Goal: Task Accomplishment & Management: Complete application form

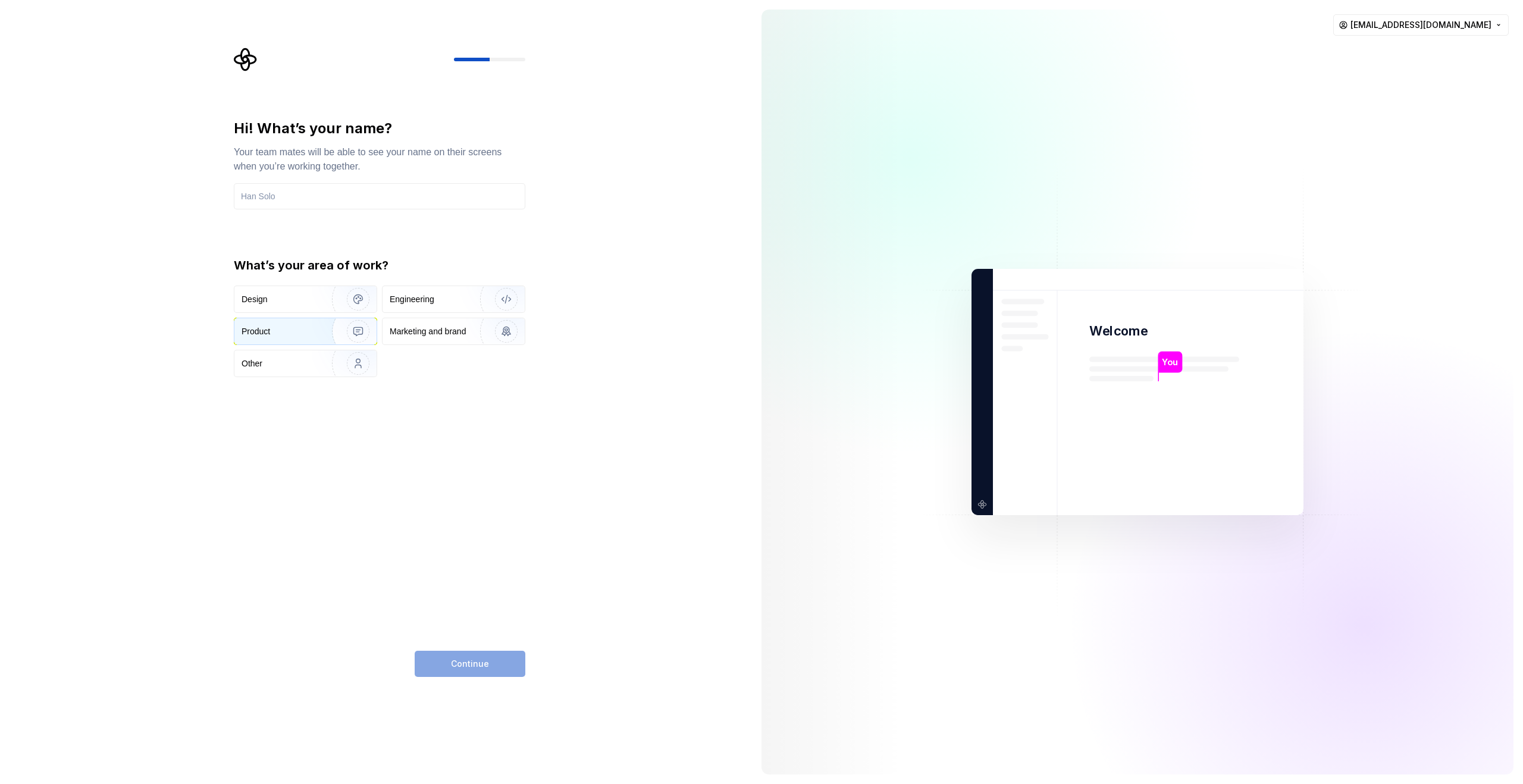
click at [302, 337] on div "Product" at bounding box center [279, 331] width 76 height 12
click at [303, 201] on input "text" at bounding box center [380, 196] width 292 height 26
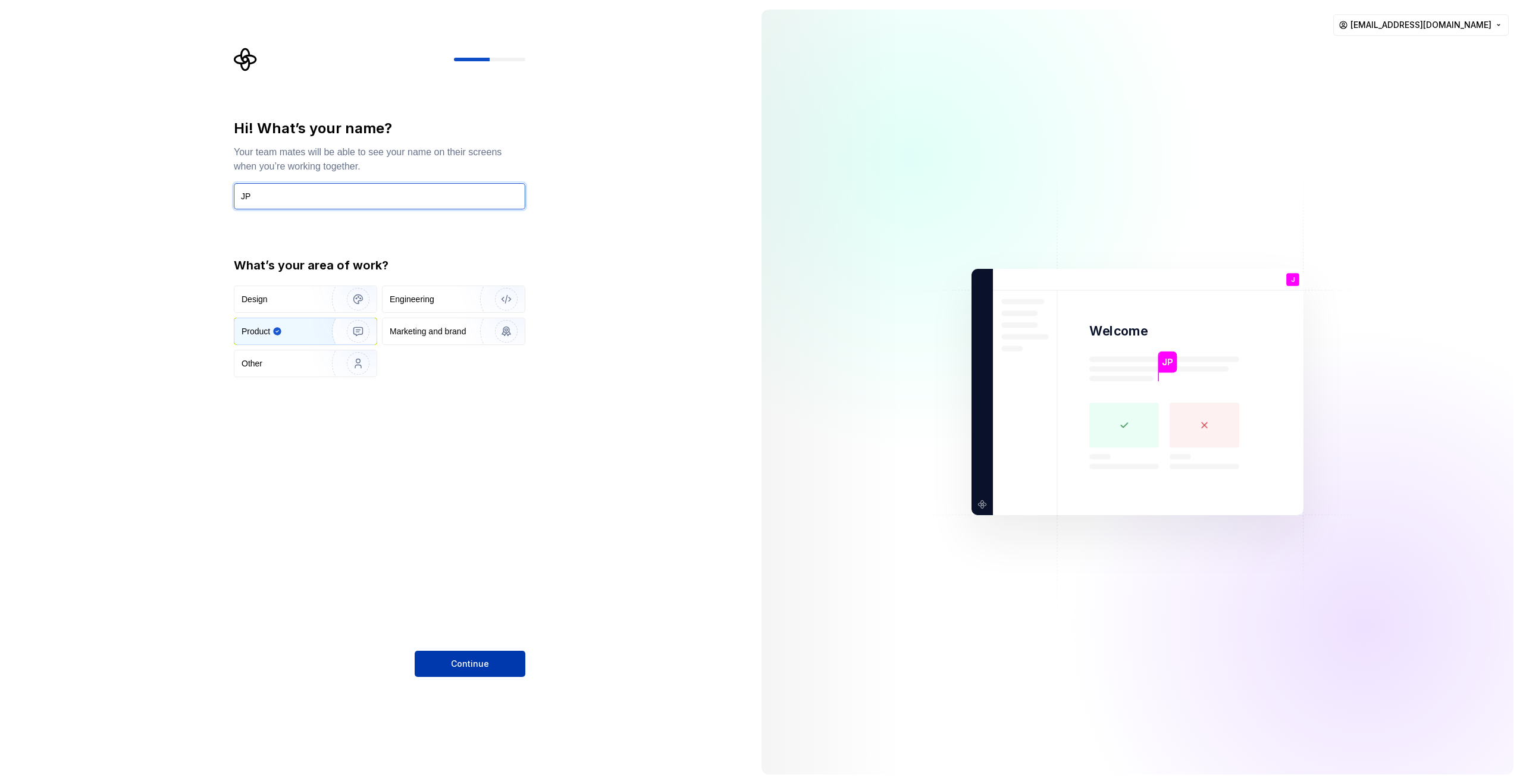
type input "JP"
click at [469, 657] on button "Continue" at bounding box center [470, 664] width 111 height 26
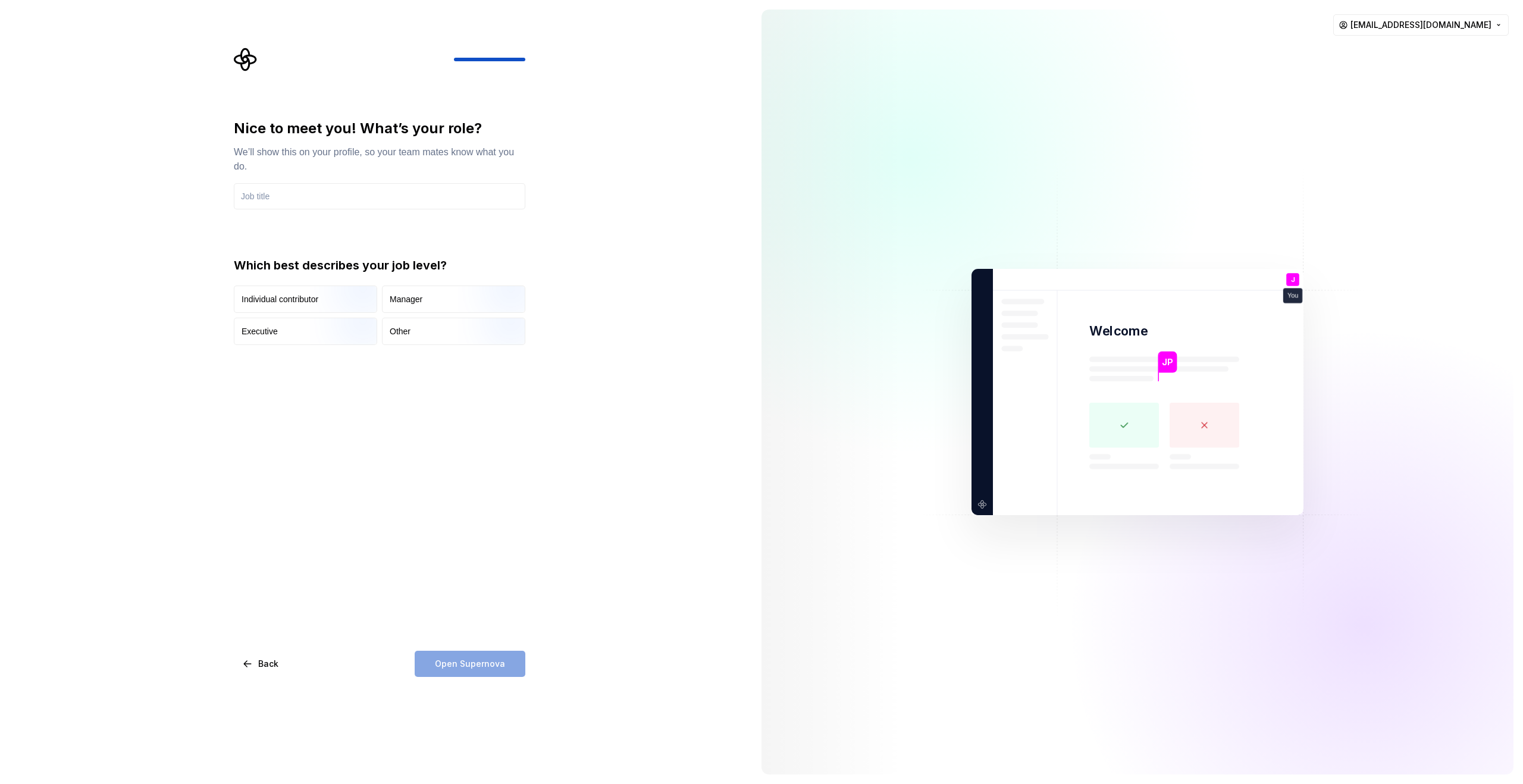
click at [247, 58] on icon "Supernova Logo" at bounding box center [245, 59] width 23 height 23
